Goal: Check status: Check status

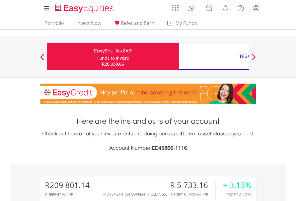
scroll to position [57, 94]
click at [97, 57] on div "Funds to invest:" at bounding box center [113, 58] width 32 height 6
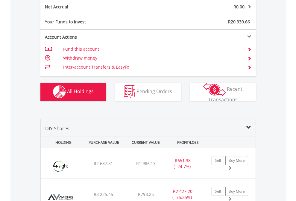
scroll to position [678, 0]
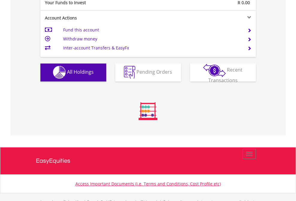
scroll to position [593, 0]
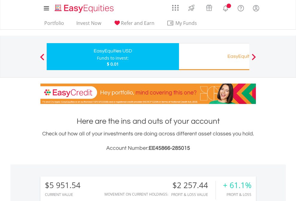
scroll to position [57, 94]
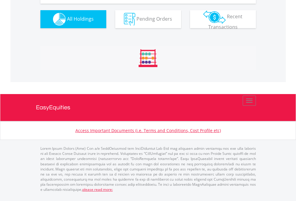
scroll to position [666, 0]
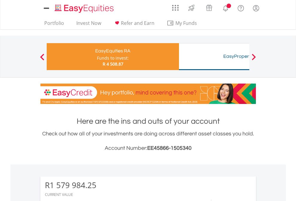
scroll to position [57, 94]
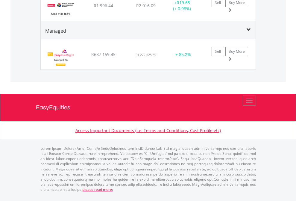
scroll to position [749, 0]
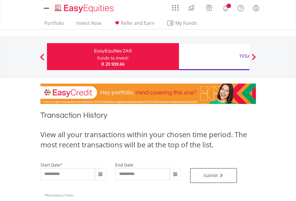
type input "**********"
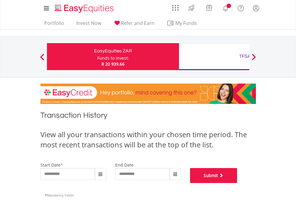
click at [237, 183] on button "Submit" at bounding box center [213, 175] width 47 height 15
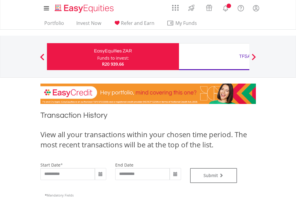
click at [214, 57] on div "TFSA" at bounding box center [245, 56] width 125 height 8
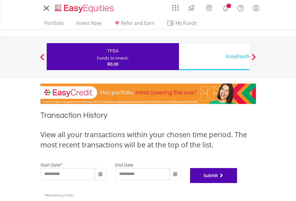
click at [237, 183] on button "Submit" at bounding box center [213, 175] width 47 height 15
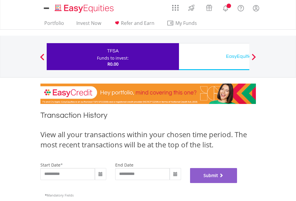
scroll to position [243, 0]
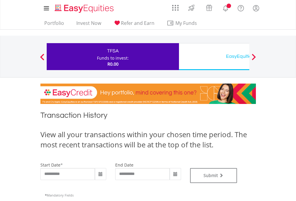
click at [214, 57] on div "EasyEquities USD" at bounding box center [245, 56] width 125 height 8
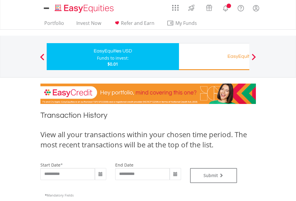
type input "**********"
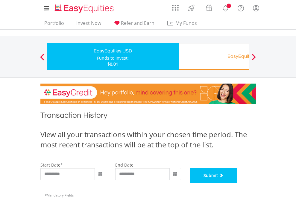
click at [237, 183] on button "Submit" at bounding box center [213, 175] width 47 height 15
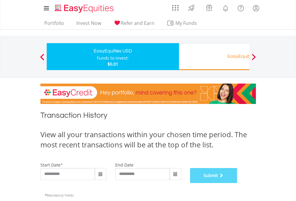
scroll to position [243, 0]
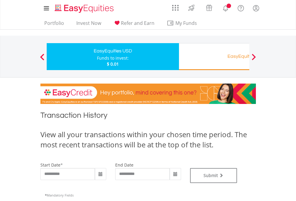
click at [214, 57] on div "EasyEquities RA" at bounding box center [245, 56] width 125 height 8
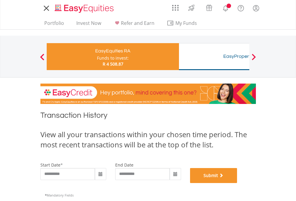
click at [237, 183] on button "Submit" at bounding box center [213, 175] width 47 height 15
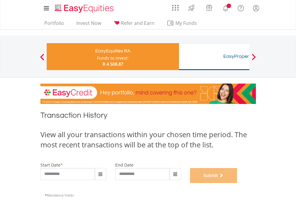
scroll to position [243, 0]
